Goal: Task Accomplishment & Management: Use online tool/utility

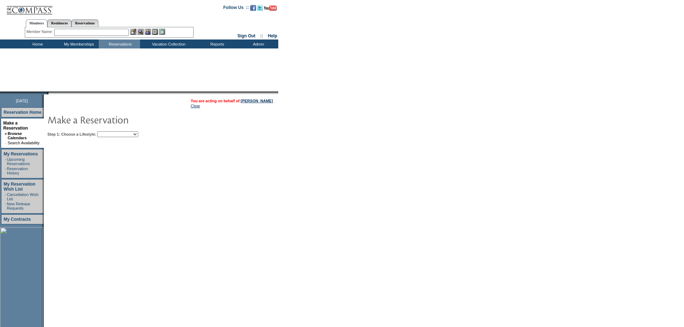
click at [138, 136] on select "Beach Leisure Metropolitan Mountain OIAL for Adventure OIAL for Couples OIAL fo…" at bounding box center [117, 134] width 41 height 6
select select "Metropolitan"
click at [110, 132] on select "Beach Leisure Metropolitan Mountain OIAL for Adventure OIAL for Couples OIAL fo…" at bounding box center [117, 134] width 41 height 6
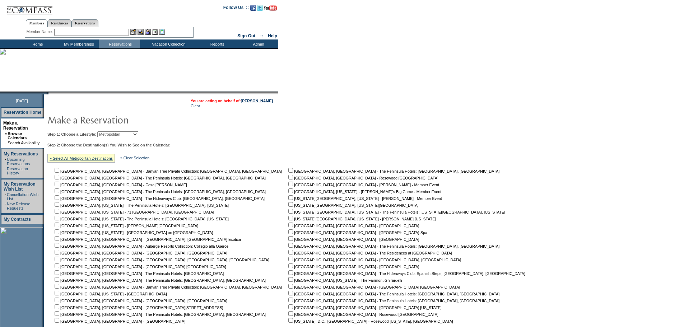
click at [59, 227] on input "checkbox" at bounding box center [57, 225] width 5 height 5
checkbox input "true"
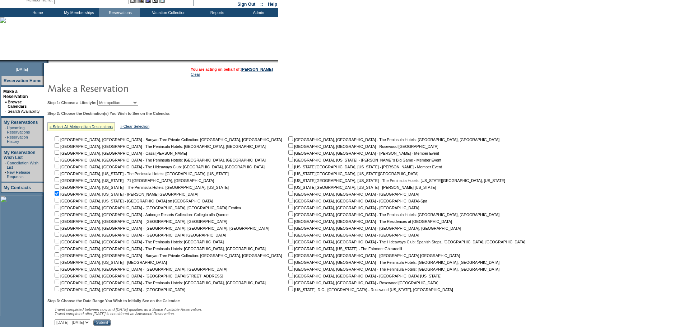
scroll to position [88, 0]
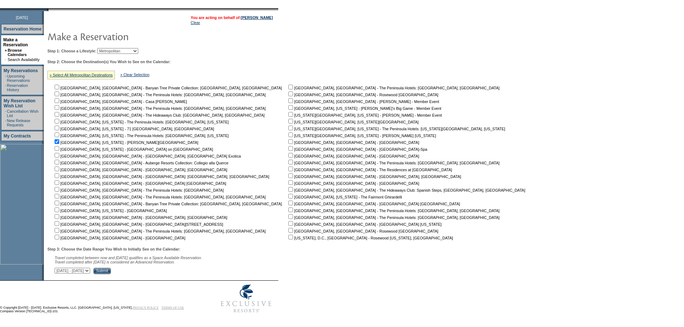
click at [111, 272] on input "Submit" at bounding box center [102, 271] width 18 height 6
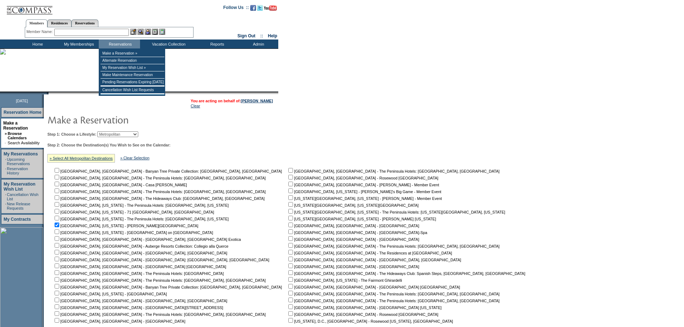
click at [119, 32] on input "text" at bounding box center [91, 32] width 75 height 7
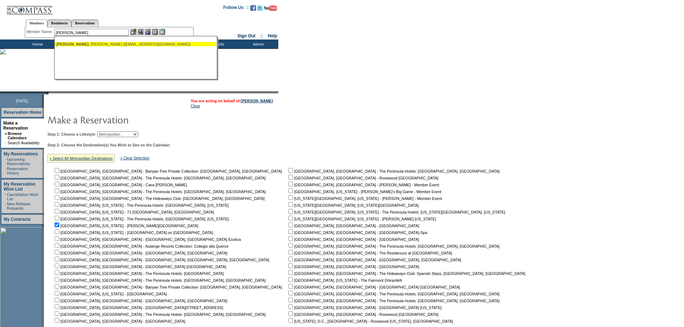
click at [99, 45] on div "[PERSON_NAME] ([EMAIL_ADDRESS][DOMAIN_NAME])" at bounding box center [135, 44] width 158 height 4
type input "[PERSON_NAME] ([EMAIL_ADDRESS][DOMAIN_NAME])"
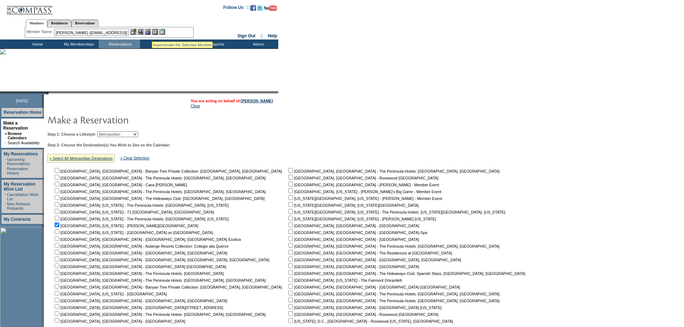
click at [150, 32] on img at bounding box center [148, 32] width 6 height 6
click at [144, 32] on img at bounding box center [141, 32] width 6 height 6
